Goal: Transaction & Acquisition: Purchase product/service

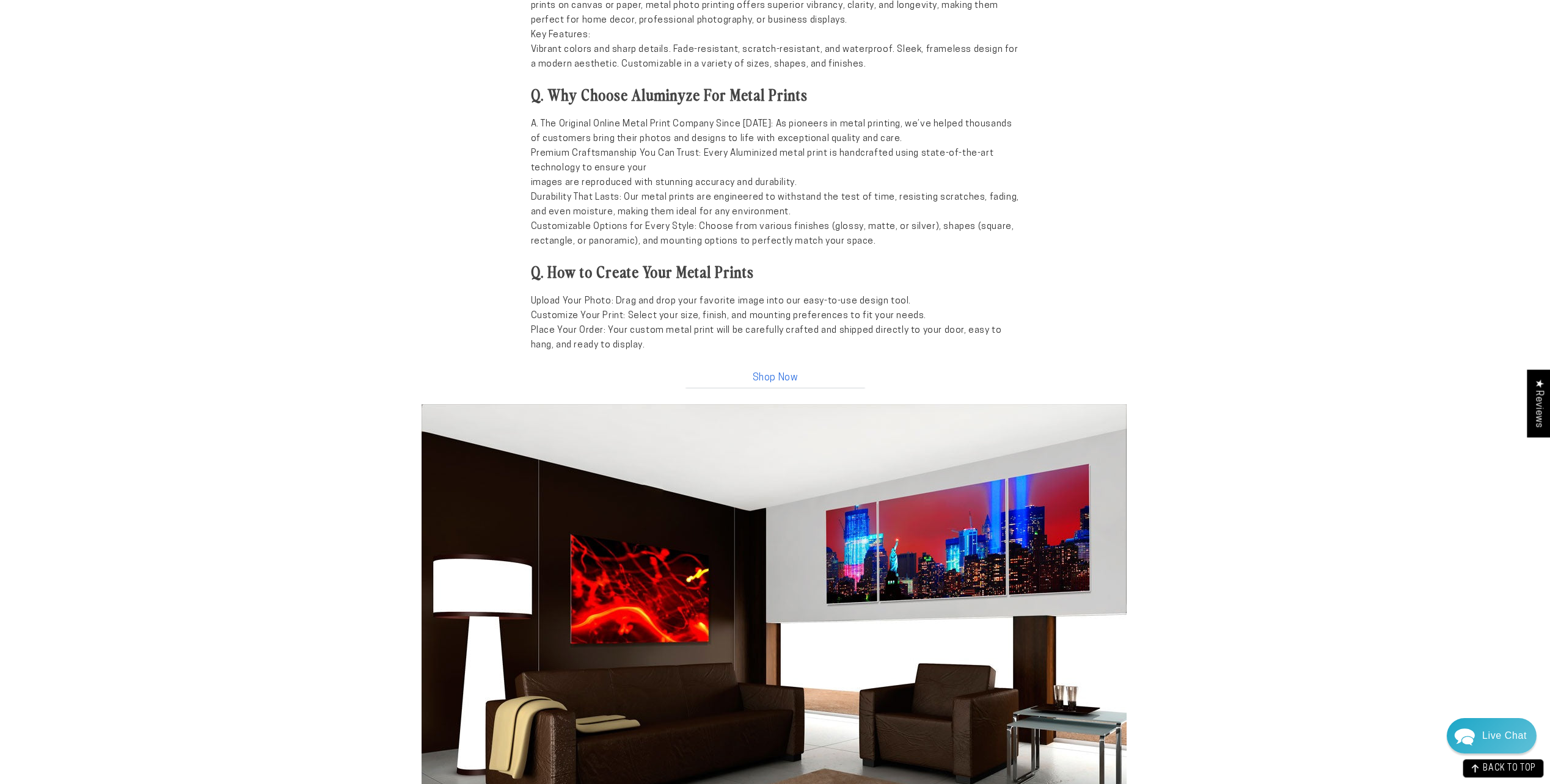
scroll to position [1120, 0]
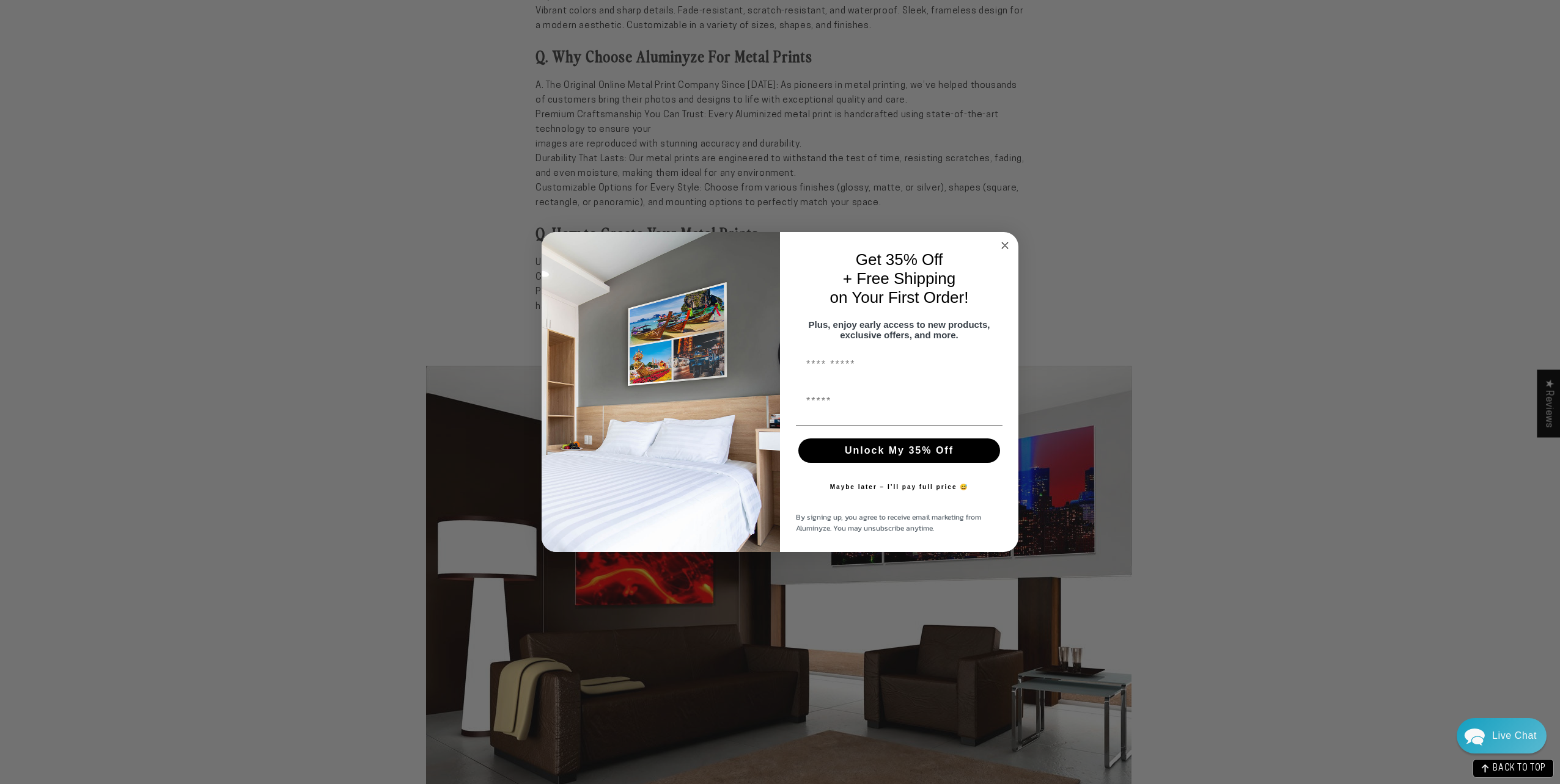
click at [1006, 243] on circle "Close dialog" at bounding box center [1005, 245] width 14 height 14
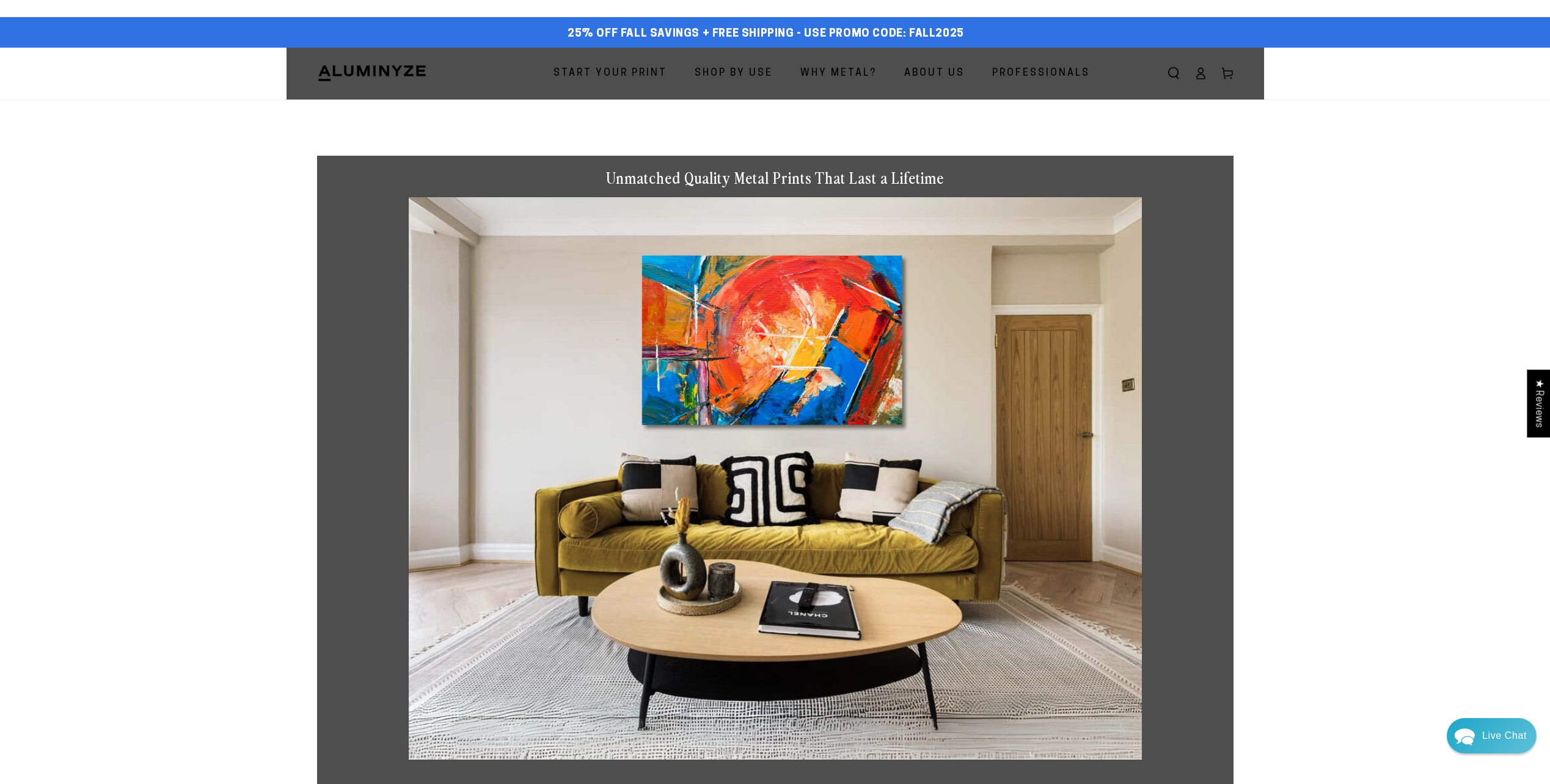
scroll to position [0, 0]
click at [732, 113] on span "For Home" at bounding box center [722, 113] width 36 height 12
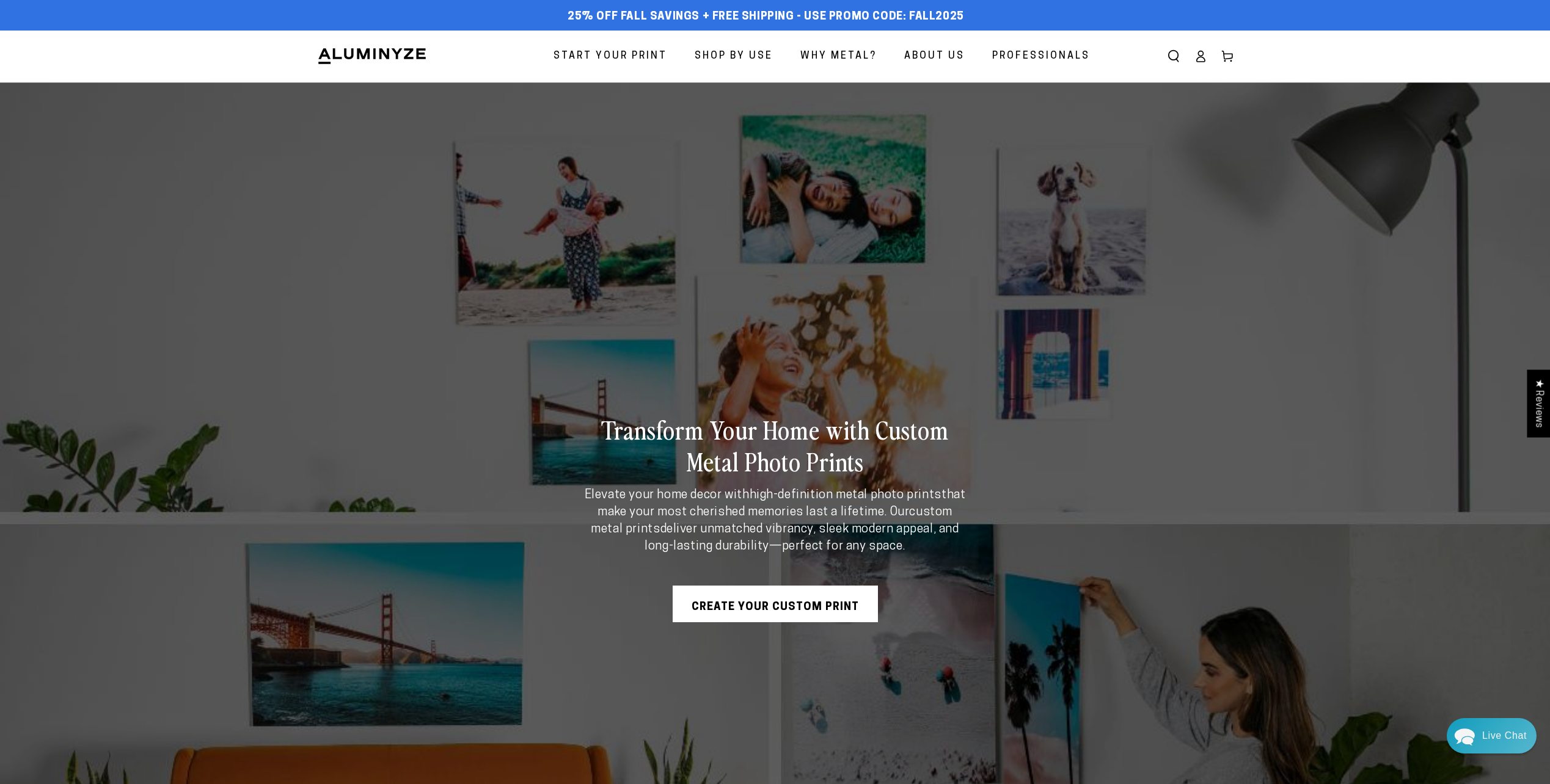
click at [637, 61] on span "Start Your Print" at bounding box center [610, 56] width 113 height 18
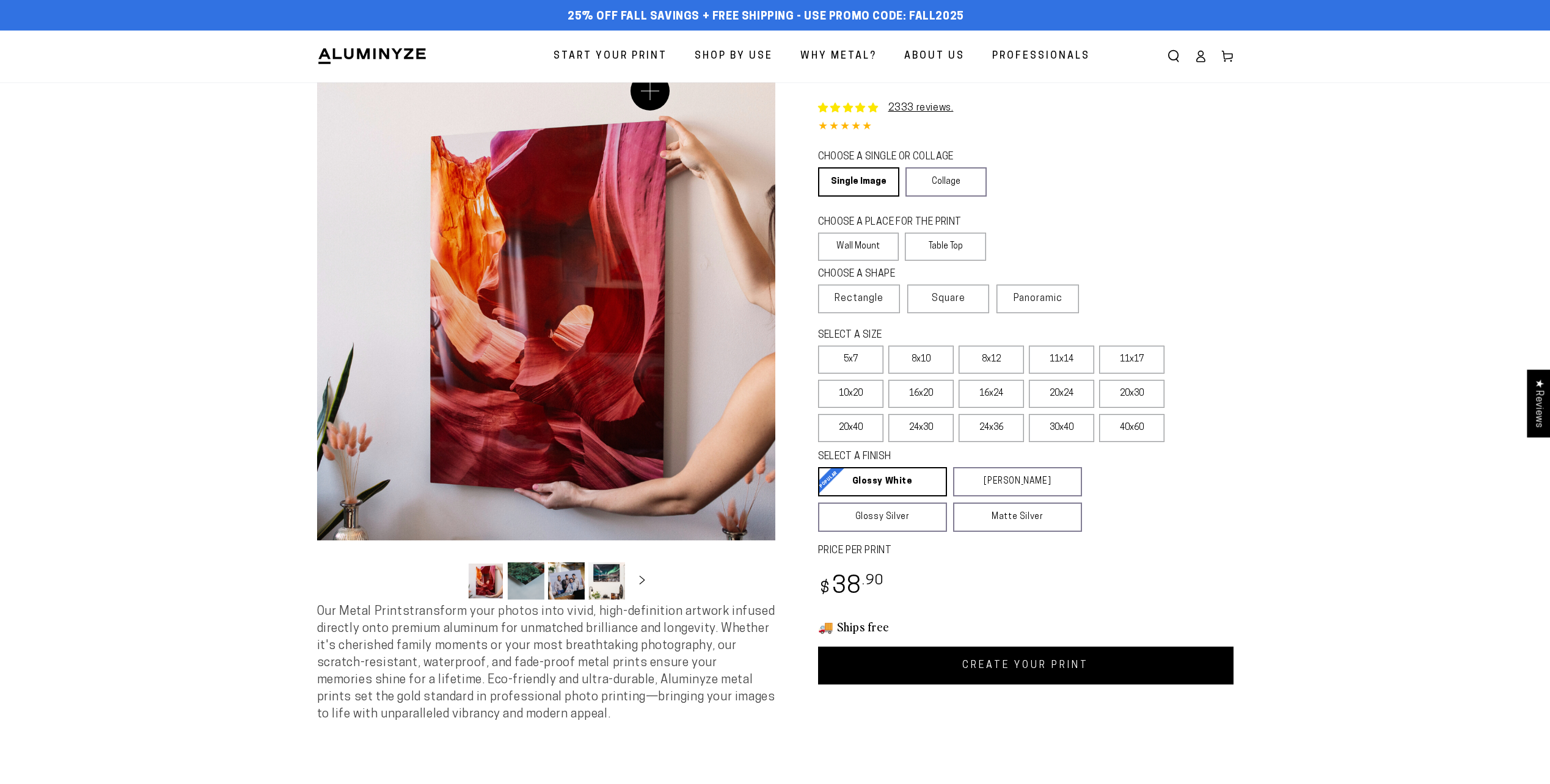
select select "**********"
